Goal: Transaction & Acquisition: Purchase product/service

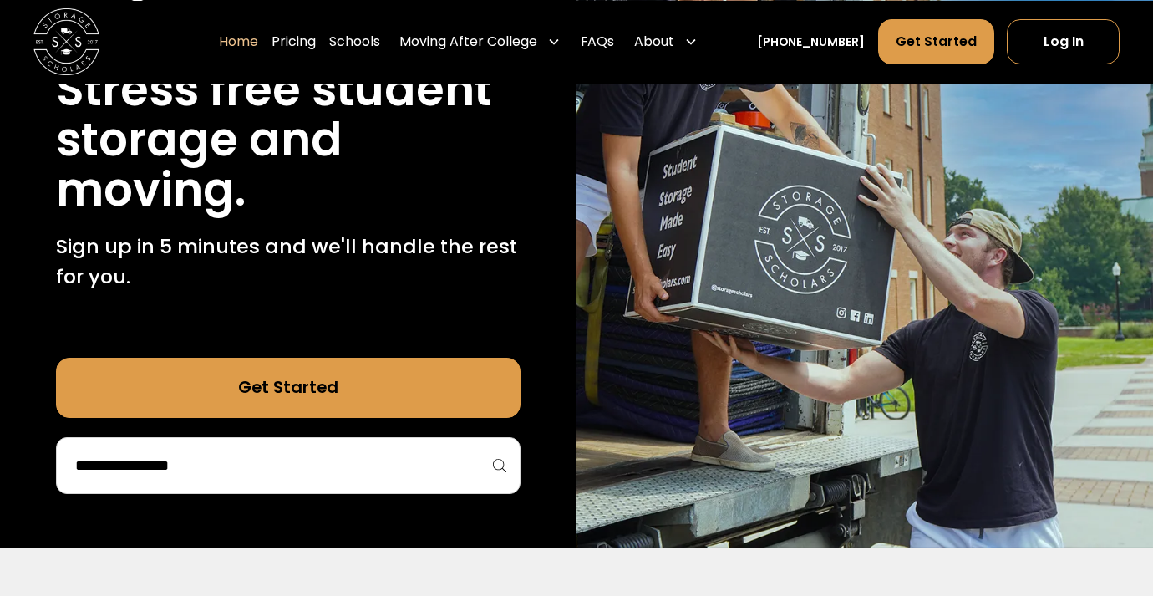
scroll to position [79, 0]
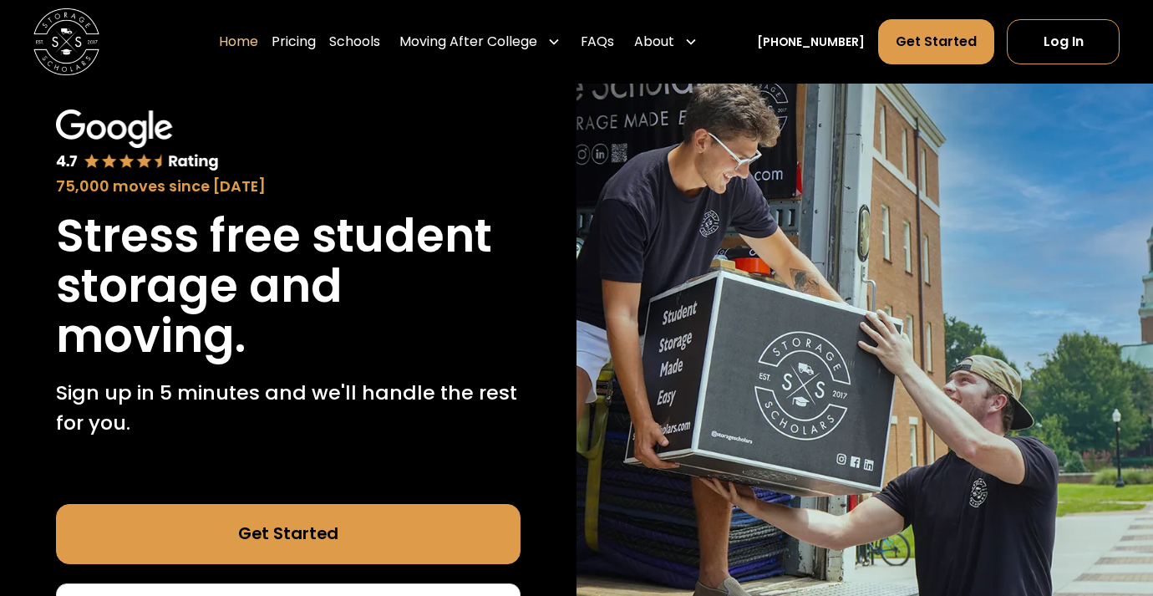
click at [292, 42] on div "Home Pricing Schools Moving After College Commercial Moving Post Grad Moving Ge…" at bounding box center [462, 41] width 486 height 47
click at [303, 43] on link "Pricing" at bounding box center [294, 41] width 44 height 47
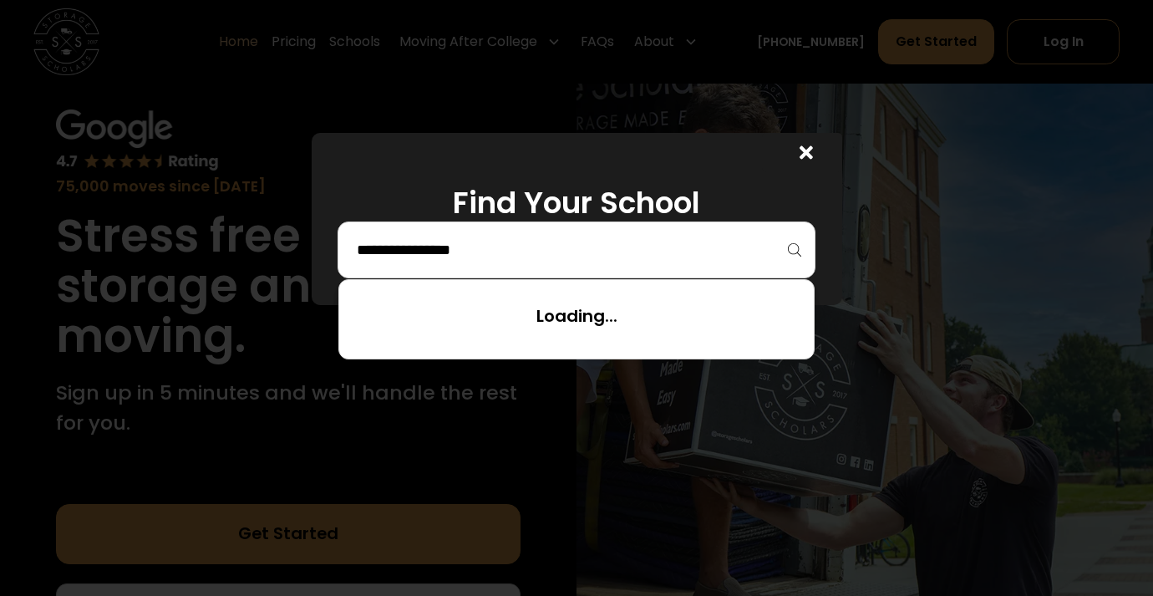
click at [689, 255] on input "search" at bounding box center [576, 250] width 443 height 28
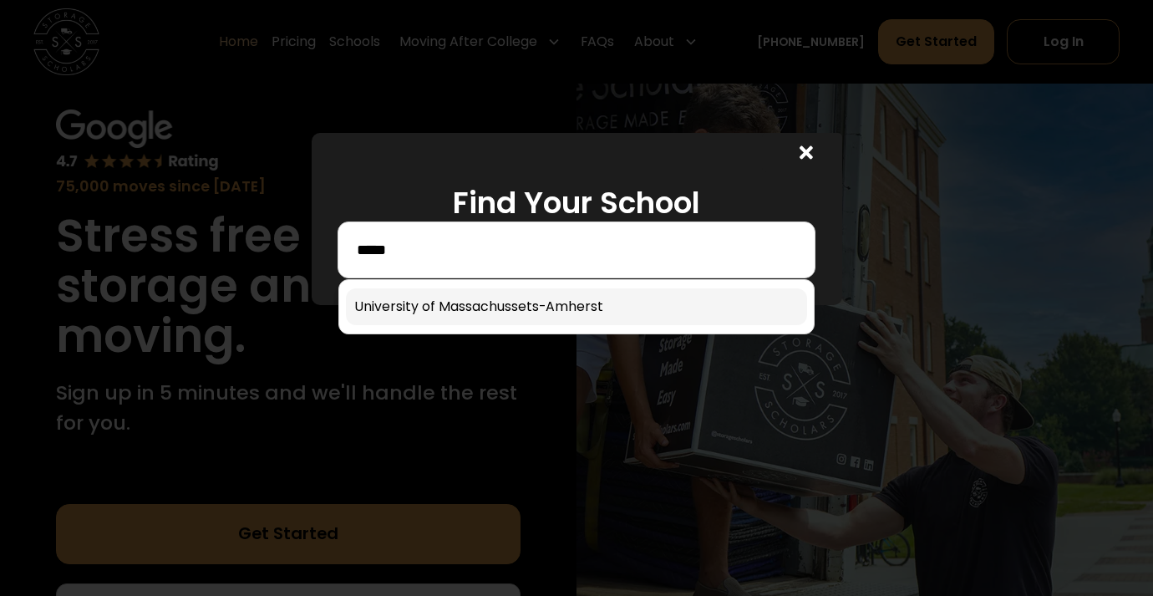
type input "*****"
click at [602, 309] on link at bounding box center [576, 306] width 461 height 37
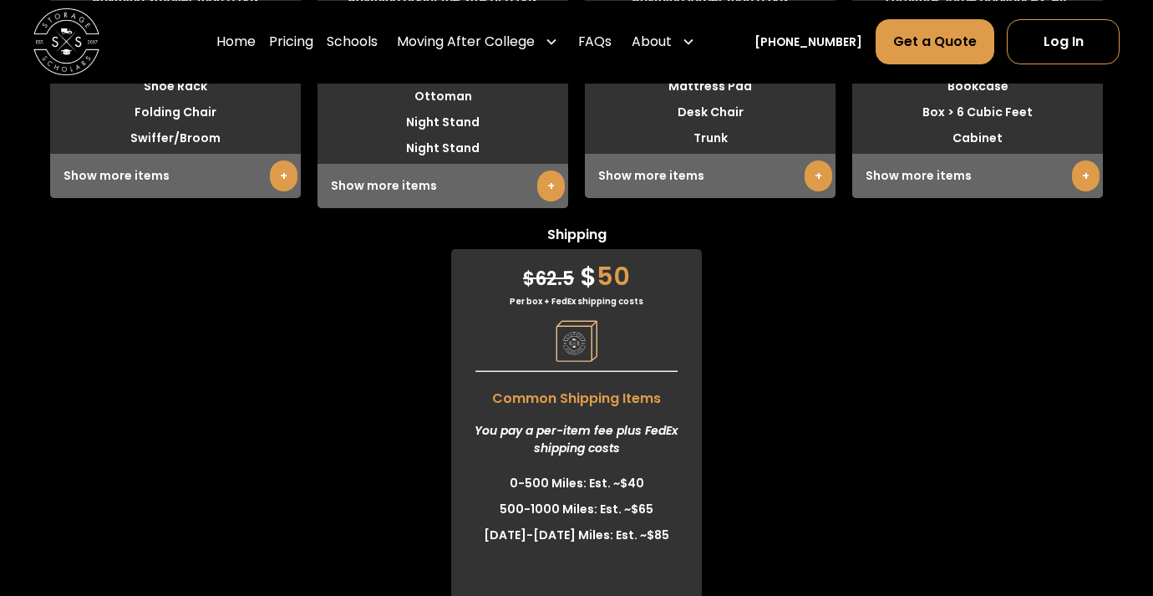
scroll to position [4638, 0]
